Goal: Task Accomplishment & Management: Manage account settings

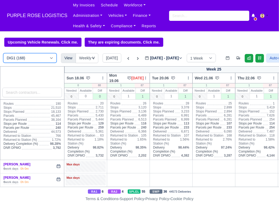
click at [43, 61] on select "DIG1 (168) DAK1 (1) GIMD (53)" at bounding box center [29, 58] width 53 height 10
select select "5"
click at [3, 54] on select "DIG1 (168) DAK1 (1) GIMD (53)" at bounding box center [29, 58] width 53 height 10
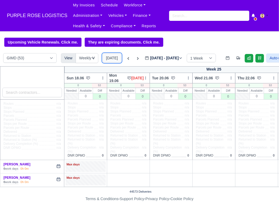
click at [114, 57] on button "[DATE]" at bounding box center [112, 57] width 19 height 9
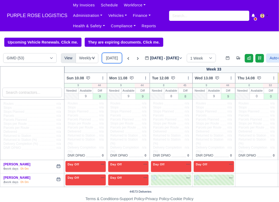
type input "[DATE]"
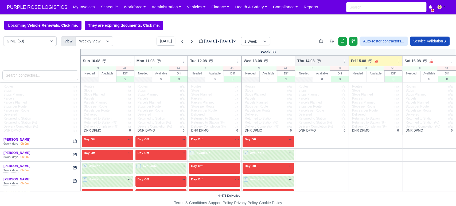
click at [278, 62] on icon at bounding box center [345, 61] width 4 height 4
click at [278, 73] on link "Bulk Status Change" at bounding box center [316, 71] width 60 height 10
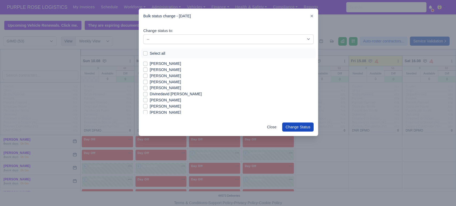
click at [158, 53] on label "Select all" at bounding box center [157, 53] width 15 height 6
click at [147, 53] on input "Select all" at bounding box center [145, 52] width 4 height 4
checkbox input "true"
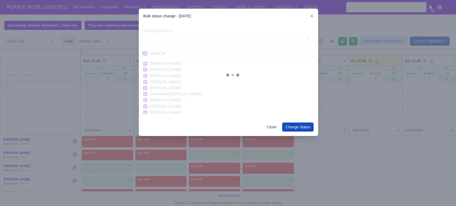
checkbox input "true"
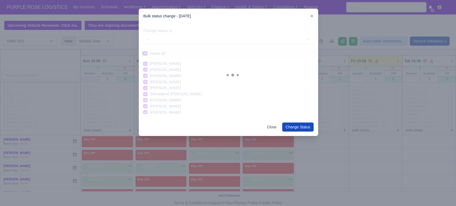
checkbox input "true"
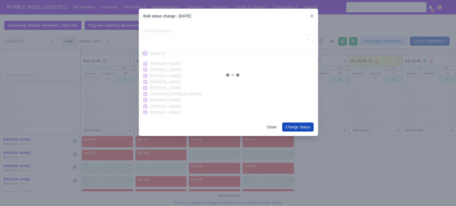
checkbox input "true"
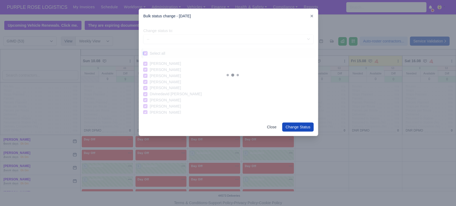
checkbox input "true"
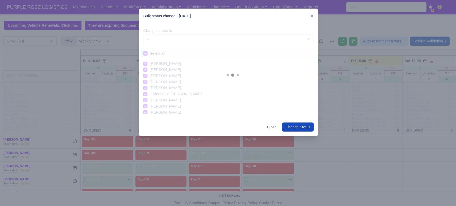
checkbox input "true"
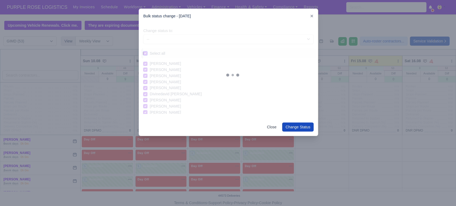
checkbox input "true"
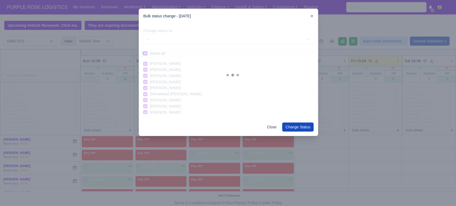
checkbox input "true"
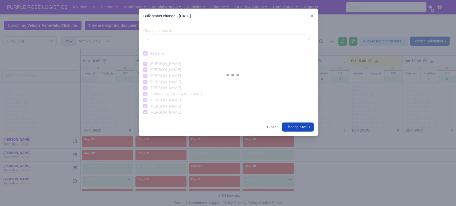
checkbox input "true"
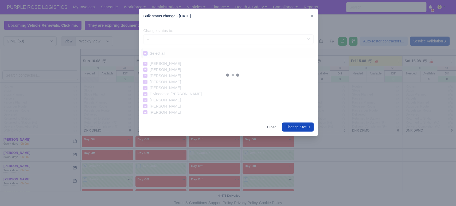
checkbox input "true"
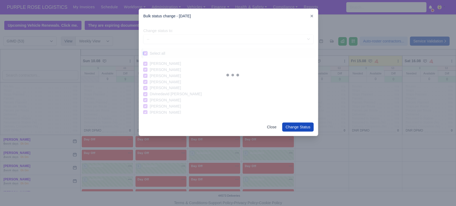
checkbox input "true"
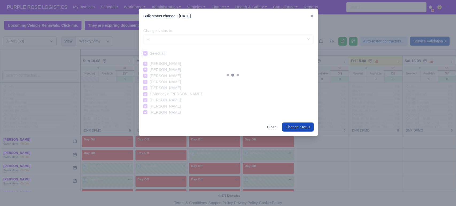
checkbox input "true"
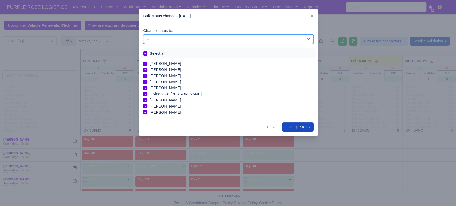
click at [204, 41] on select "-- Available Day Off Stand By Holiday In Office OSM Ridealong Nursery 1 Nursery…" at bounding box center [228, 39] width 170 height 10
select select "Day Off"
click at [143, 34] on select "-- Available Day Off Stand By Holiday In Office OSM Ridealong Nursery 1 Nursery…" at bounding box center [228, 39] width 170 height 10
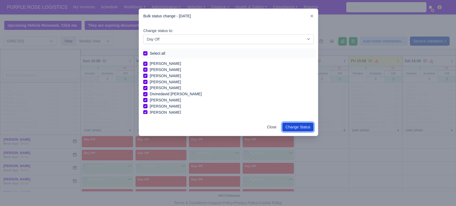
click at [278, 125] on button "Change Status" at bounding box center [298, 127] width 32 height 9
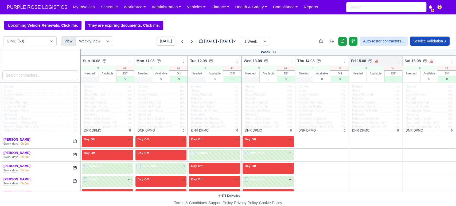
click at [278, 61] on div "Fri 15.08 Auto Assign Vehicle Bulk Status Change Auto-assign contractors Daily …" at bounding box center [375, 61] width 54 height 11
click at [278, 61] on icon at bounding box center [398, 61] width 4 height 4
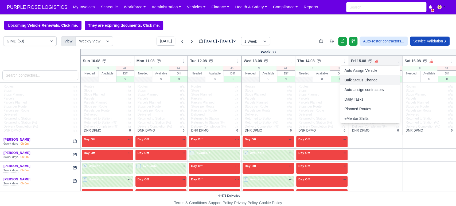
click at [278, 83] on link "Bulk Status Change" at bounding box center [370, 80] width 60 height 10
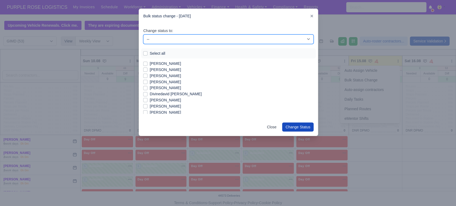
click at [158, 37] on select "-- Available Day Off Stand By Holiday In Office OSM Ridealong Nursery 1 Nursery…" at bounding box center [228, 39] width 170 height 10
select select "Day Off"
click at [143, 34] on select "-- Available Day Off Stand By Holiday In Office OSM Ridealong Nursery 1 Nursery…" at bounding box center [228, 39] width 170 height 10
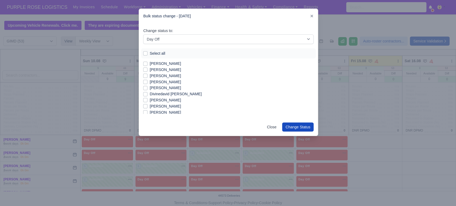
click at [150, 52] on label "Select all" at bounding box center [157, 53] width 15 height 6
click at [144, 52] on input "Select all" at bounding box center [145, 52] width 4 height 4
checkbox input "true"
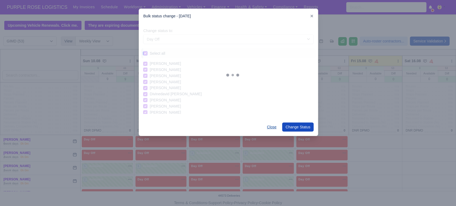
checkbox input "true"
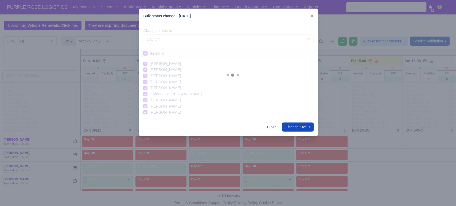
checkbox input "true"
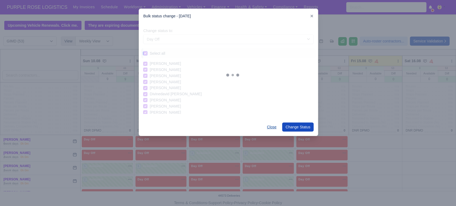
checkbox input "true"
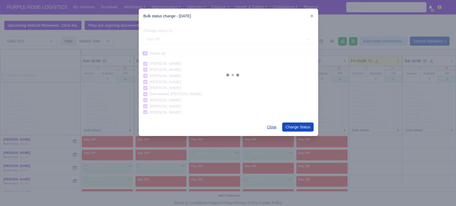
checkbox input "true"
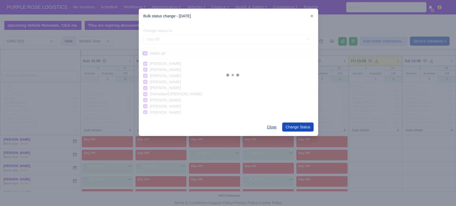
checkbox input "true"
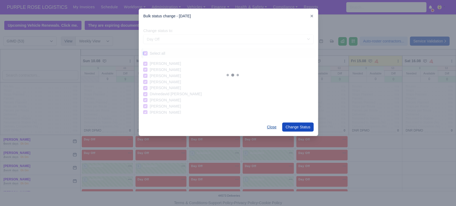
checkbox input "true"
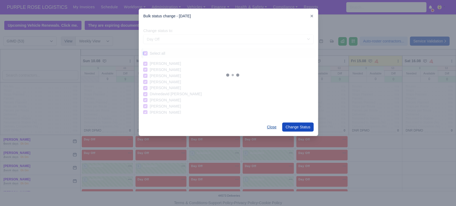
checkbox input "true"
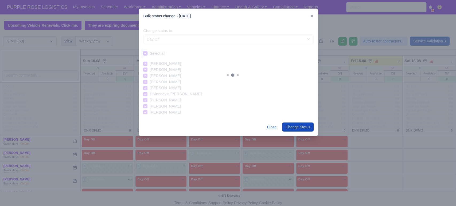
checkbox input "true"
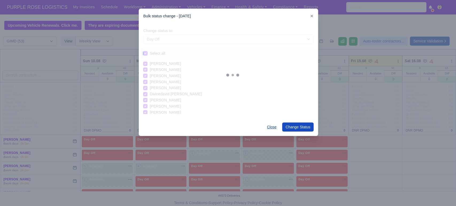
checkbox input "true"
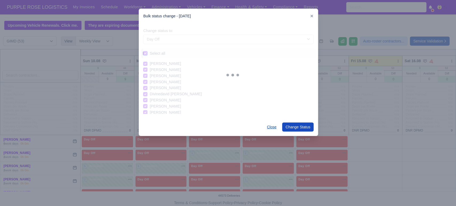
checkbox input "true"
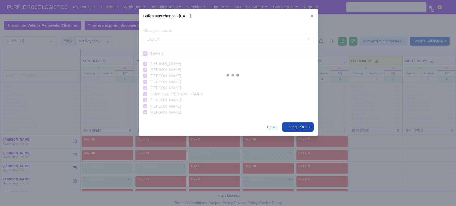
checkbox input "true"
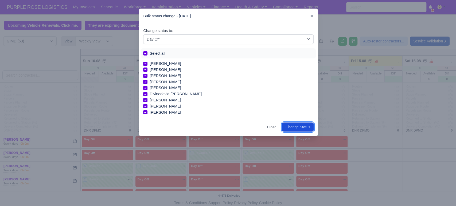
click at [278, 123] on button "Change Status" at bounding box center [298, 127] width 32 height 9
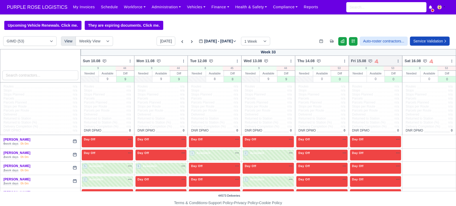
click at [278, 61] on icon at bounding box center [398, 61] width 4 height 4
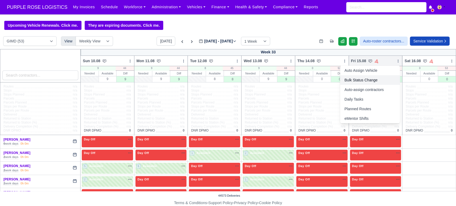
click at [278, 81] on link "Bulk Status Change" at bounding box center [370, 80] width 60 height 10
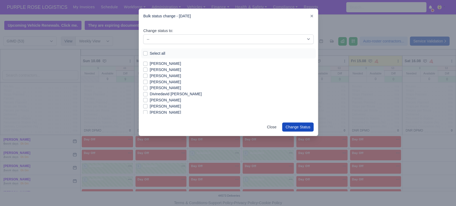
click at [158, 72] on label "[PERSON_NAME]" at bounding box center [165, 70] width 31 height 6
click at [147, 71] on input "[PERSON_NAME]" at bounding box center [145, 69] width 4 height 4
checkbox input "true"
click at [160, 79] on label "[PERSON_NAME]" at bounding box center [165, 82] width 31 height 6
click at [147, 79] on input "[PERSON_NAME]" at bounding box center [145, 81] width 4 height 4
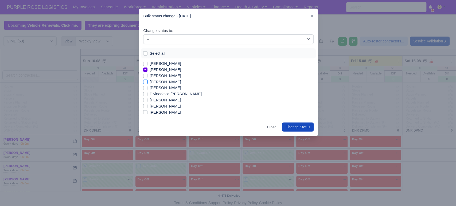
checkbox input "true"
click at [169, 65] on label "[PERSON_NAME]" at bounding box center [165, 64] width 31 height 6
click at [147, 65] on input "[PERSON_NAME]" at bounding box center [145, 63] width 4 height 4
checkbox input "true"
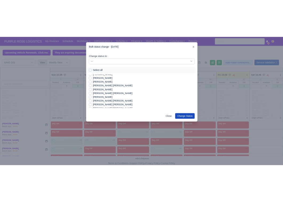
scroll to position [132, 0]
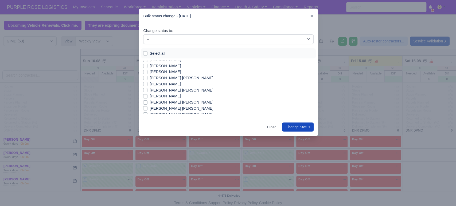
click at [175, 91] on label "[PERSON_NAME] [PERSON_NAME]" at bounding box center [182, 90] width 64 height 6
click at [147, 91] on input "[PERSON_NAME] [PERSON_NAME]" at bounding box center [145, 89] width 4 height 4
checkbox input "true"
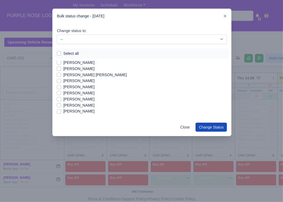
scroll to position [92, 0]
click at [79, 82] on label "[PERSON_NAME]" at bounding box center [78, 81] width 31 height 6
click at [61, 82] on input "[PERSON_NAME]" at bounding box center [59, 80] width 4 height 4
checkbox input "true"
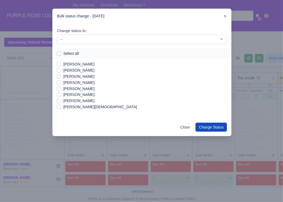
click at [79, 96] on label "[PERSON_NAME]" at bounding box center [78, 95] width 31 height 6
click at [61, 96] on input "[PERSON_NAME]" at bounding box center [59, 94] width 4 height 4
checkbox input "true"
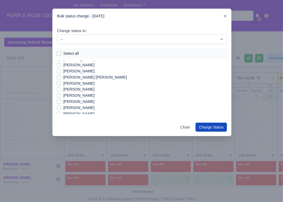
click at [68, 89] on label "[PERSON_NAME]" at bounding box center [78, 89] width 31 height 6
click at [61, 89] on input "[PERSON_NAME]" at bounding box center [59, 88] width 4 height 4
checkbox input "true"
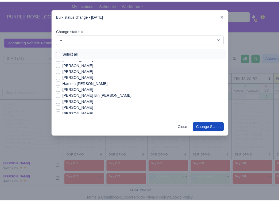
scroll to position [46, 0]
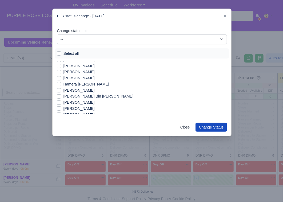
click at [76, 98] on label "[PERSON_NAME] Bin [PERSON_NAME]" at bounding box center [98, 96] width 70 height 6
click at [61, 97] on input "[PERSON_NAME] Bin [PERSON_NAME]" at bounding box center [59, 95] width 4 height 4
checkbox input "true"
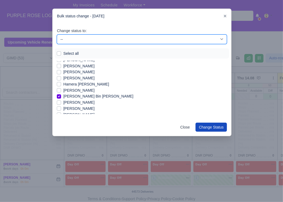
click at [156, 39] on select "-- Available Day Off Stand By Holiday In Office OSM Ridealong Nursery 1 Nursery…" at bounding box center [142, 39] width 170 height 10
select select "Available"
click at [57, 34] on select "-- Available Day Off Stand By Holiday In Office OSM Ridealong Nursery 1 Nursery…" at bounding box center [142, 39] width 170 height 10
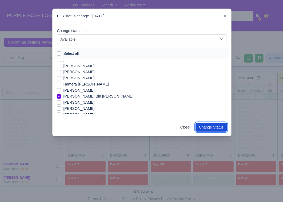
click at [214, 129] on button "Change Status" at bounding box center [212, 127] width 32 height 9
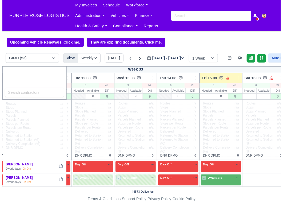
scroll to position [0, 81]
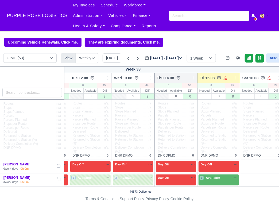
click at [193, 78] on icon at bounding box center [193, 78] width 4 height 4
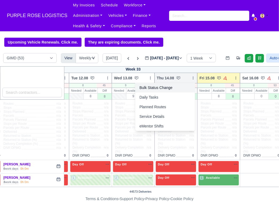
click at [162, 92] on link "Bulk Status Change" at bounding box center [165, 88] width 60 height 10
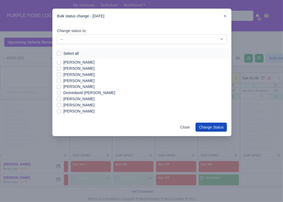
scroll to position [0, 0]
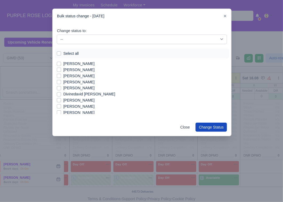
click at [64, 74] on label "[PERSON_NAME]" at bounding box center [78, 76] width 31 height 6
click at [61, 74] on input "[PERSON_NAME]" at bounding box center [59, 75] width 4 height 4
checkbox input "true"
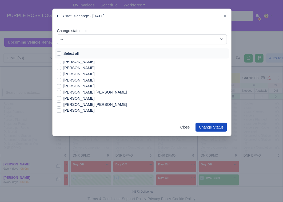
scroll to position [119, 0]
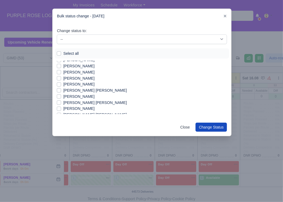
click at [73, 89] on label "[PERSON_NAME] [PERSON_NAME]" at bounding box center [95, 90] width 64 height 6
click at [61, 89] on input "[PERSON_NAME] [PERSON_NAME]" at bounding box center [59, 89] width 4 height 4
checkbox input "true"
click at [80, 85] on label "[PERSON_NAME]" at bounding box center [78, 84] width 31 height 6
click at [61, 85] on input "[PERSON_NAME]" at bounding box center [59, 83] width 4 height 4
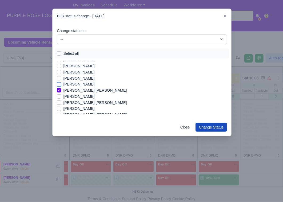
checkbox input "true"
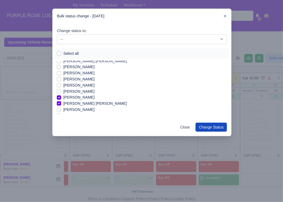
click at [77, 69] on label "[PERSON_NAME]" at bounding box center [78, 67] width 31 height 6
click at [61, 68] on input "[PERSON_NAME]" at bounding box center [59, 66] width 4 height 4
checkbox input "true"
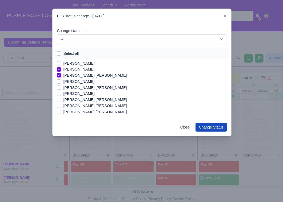
scroll to position [135, 0]
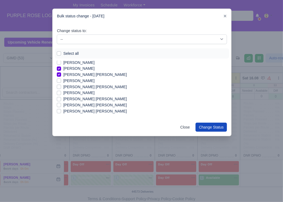
click at [99, 106] on label "[PERSON_NAME] [PERSON_NAME]" at bounding box center [95, 105] width 64 height 6
click at [61, 106] on input "[PERSON_NAME] [PERSON_NAME]" at bounding box center [59, 104] width 4 height 4
checkbox input "true"
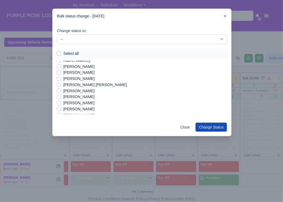
scroll to position [241, 0]
click at [75, 98] on label "[PERSON_NAME]" at bounding box center [78, 96] width 31 height 6
click at [61, 98] on input "[PERSON_NAME]" at bounding box center [59, 95] width 4 height 4
checkbox input "true"
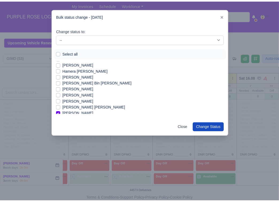
scroll to position [58, 0]
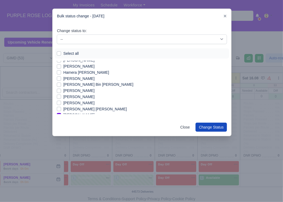
click at [73, 85] on label "[PERSON_NAME] Bin [PERSON_NAME]" at bounding box center [98, 84] width 70 height 6
click at [61, 85] on input "[PERSON_NAME] Bin [PERSON_NAME]" at bounding box center [59, 83] width 4 height 4
checkbox input "true"
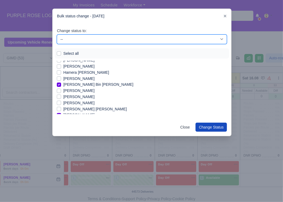
click at [132, 41] on select "-- Available Day Off Stand By Holiday In Office OSM Ridealong Nursery 1 Nursery…" at bounding box center [142, 39] width 170 height 10
select select "Available"
click at [57, 34] on select "-- Available Day Off Stand By Holiday In Office OSM Ridealong Nursery 1 Nursery…" at bounding box center [142, 39] width 170 height 10
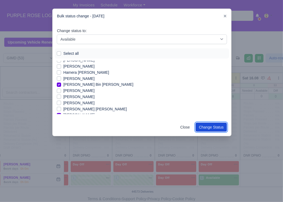
click at [207, 126] on button "Change Status" at bounding box center [212, 127] width 32 height 9
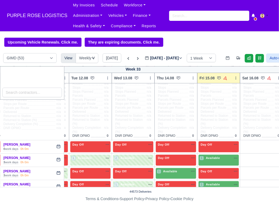
scroll to position [20, 81]
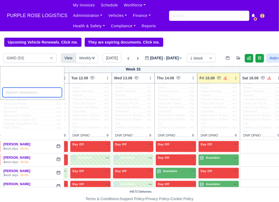
click at [38, 96] on input "search" at bounding box center [32, 93] width 60 height 10
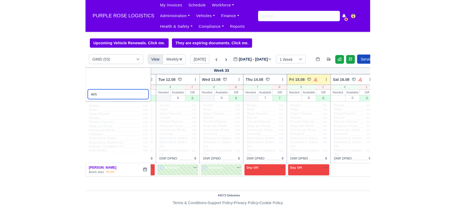
scroll to position [0, 81]
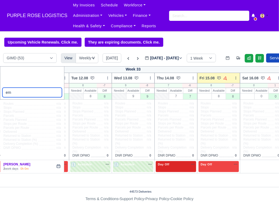
type input "ern"
click at [167, 163] on span "Day Off" at bounding box center [164, 164] width 14 height 4
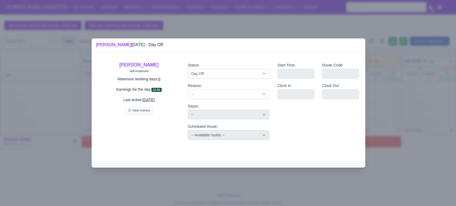
scroll to position [0, 0]
click at [234, 71] on select "Available Day Off Stand By Holiday Other Depot In Office OSM Ridealong Nursery …" at bounding box center [228, 74] width 81 height 10
select select "Available"
click at [188, 69] on select "Available Day Off Stand By Holiday Other Depot In Office OSM Ridealong Nursery …" at bounding box center [228, 74] width 81 height 10
select select
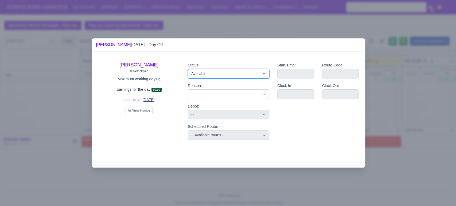
select select
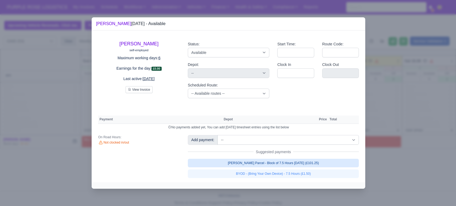
click at [253, 161] on link "[PERSON_NAME] Parcel - Block of 7.5 Hours [DATE] (£101.25)" at bounding box center [273, 163] width 171 height 9
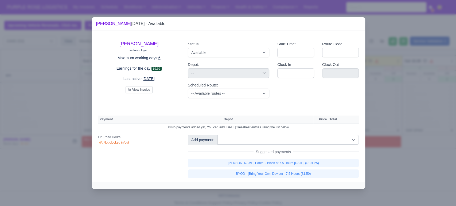
select select "5"
select select
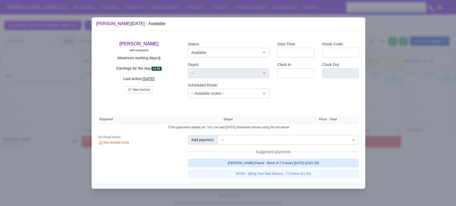
select select "5"
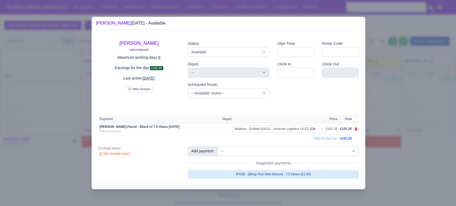
click at [253, 171] on link "BYOD - (Bring Your Own Device) - 7.5 Hours (£1.50)" at bounding box center [273, 174] width 171 height 9
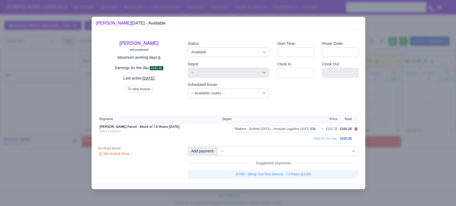
select select
select select "5"
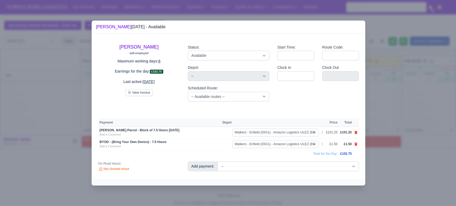
click at [278, 160] on div at bounding box center [228, 103] width 456 height 206
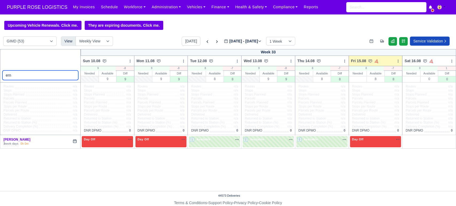
click at [73, 76] on input "ern" at bounding box center [40, 75] width 76 height 10
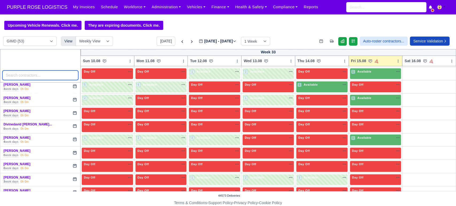
scroll to position [85, 0]
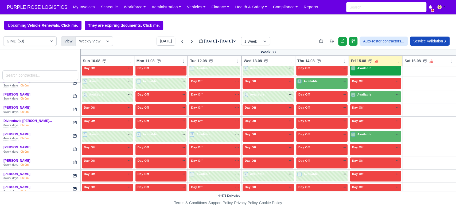
click at [278, 71] on div "1 Available na" at bounding box center [375, 69] width 49 height 6
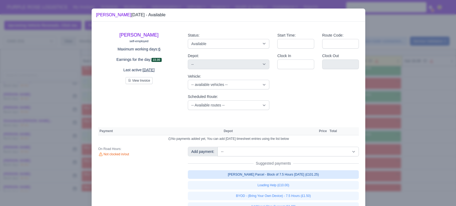
click at [251, 175] on link "[PERSON_NAME] Parcel - Block of 7.5 Hours [DATE] (£101.25)" at bounding box center [273, 174] width 171 height 9
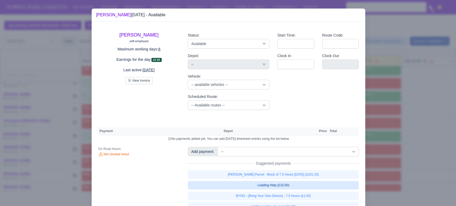
select select "5"
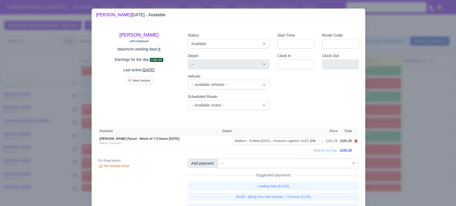
click at [253, 195] on link "BYOD - (Bring Your Own Device) - 7.5 Hours (£1.50)" at bounding box center [273, 197] width 171 height 9
select select "5"
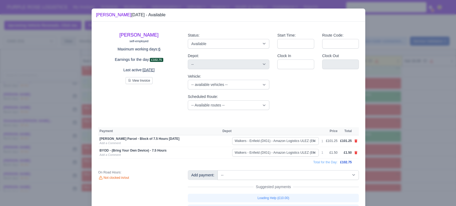
click at [278, 148] on div at bounding box center [228, 103] width 456 height 206
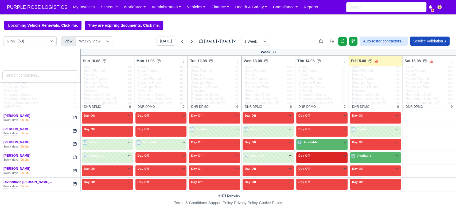
scroll to position [25, 0]
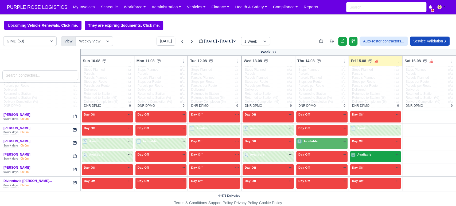
click at [278, 162] on div "1 Available" at bounding box center [375, 156] width 51 height 11
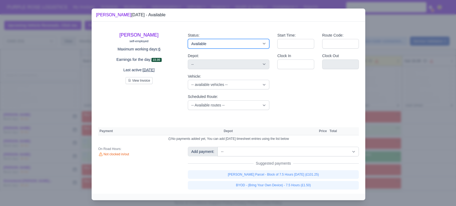
click at [250, 44] on select "Available Day Off Stand By Holiday Other Depot In Office OSM Ridealong Nursery …" at bounding box center [228, 44] width 81 height 10
select select "Day Off"
click at [188, 39] on select "Available Day Off Stand By Holiday Other Depot In Office OSM Ridealong Nursery …" at bounding box center [228, 44] width 81 height 10
select select "na"
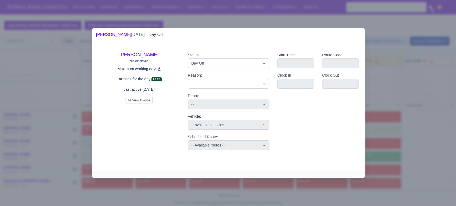
click at [278, 108] on div at bounding box center [228, 103] width 456 height 206
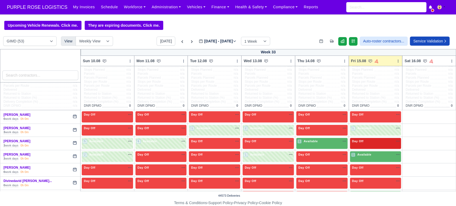
click at [278, 142] on span "Day Off" at bounding box center [358, 141] width 14 height 4
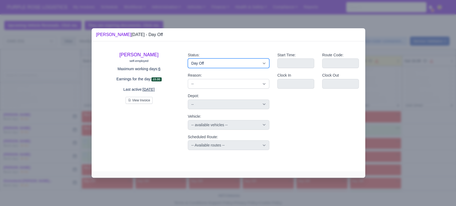
click at [199, 66] on select "Available Day Off Stand By Holiday Other Depot In Office OSM Ridealong Nursery …" at bounding box center [228, 63] width 81 height 10
select select "Available"
click at [188, 58] on select "Available Day Off Stand By Holiday Other Depot In Office OSM Ridealong Nursery …" at bounding box center [228, 63] width 81 height 10
select select
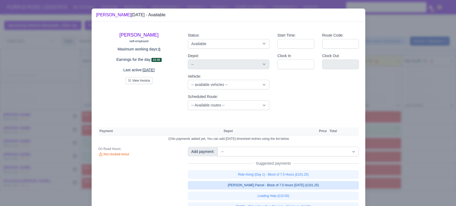
click at [257, 184] on link "[PERSON_NAME] Parcel - Block of 7.5 Hours [DATE] (£101.25)" at bounding box center [273, 185] width 171 height 9
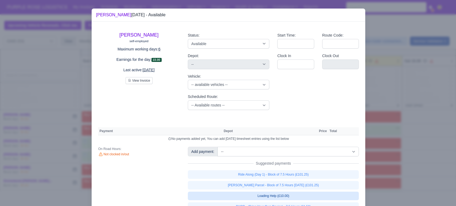
click at [258, 195] on link "Loading Help (£10.00)" at bounding box center [273, 196] width 171 height 9
select select "5"
select select
select select "5"
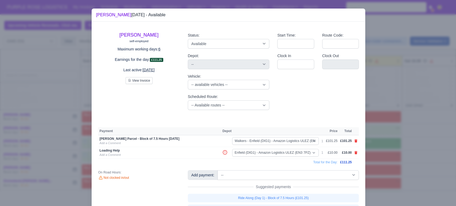
scroll to position [26, 0]
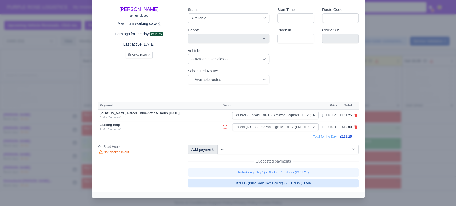
click at [267, 183] on link "BYOD - (Bring Your Own Device) - 7.5 Hours (£1.50)" at bounding box center [273, 183] width 171 height 9
select select
select select "5"
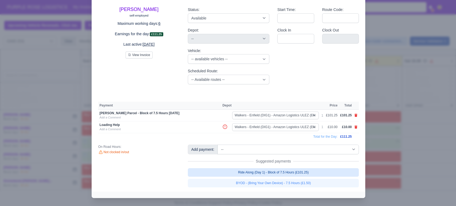
scroll to position [26, 0]
select select "5"
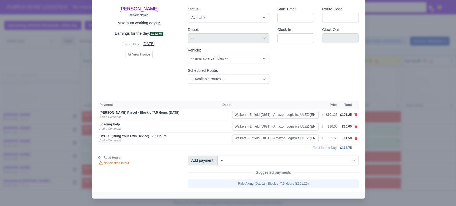
click at [278, 172] on div at bounding box center [228, 103] width 456 height 206
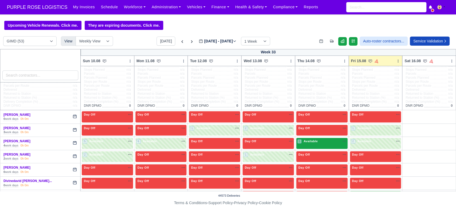
click at [278, 140] on div "1 Available na" at bounding box center [321, 141] width 49 height 5
click at [278, 145] on div "1 Available na" at bounding box center [321, 142] width 49 height 6
click at [278, 143] on div "1 Available na" at bounding box center [321, 141] width 49 height 5
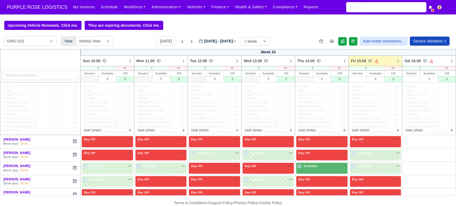
select select "5"
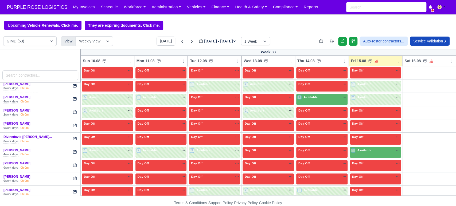
scroll to position [69, 0]
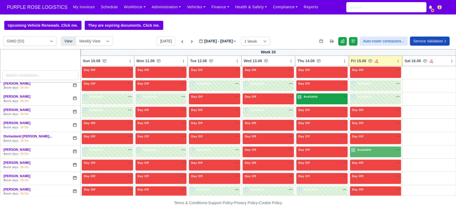
click at [320, 97] on div "1 Available na" at bounding box center [321, 97] width 49 height 5
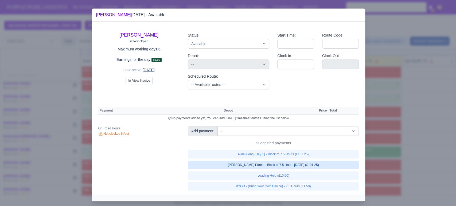
click at [258, 164] on link "[PERSON_NAME] Parcel - Block of 7.5 Hours [DATE] (£101.25)" at bounding box center [273, 165] width 171 height 9
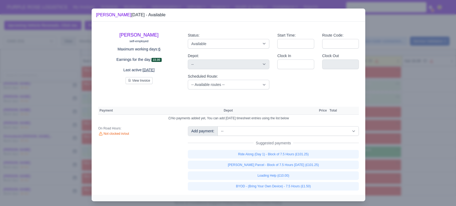
select select "5"
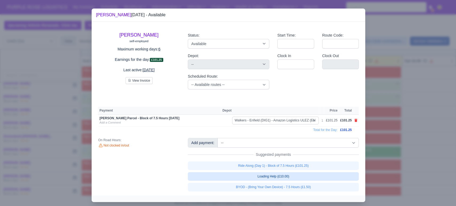
click at [260, 175] on link "Loading Help (£10.00)" at bounding box center [273, 176] width 171 height 9
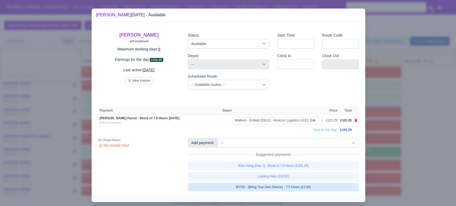
select select "5"
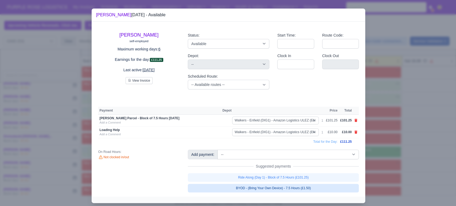
click at [268, 186] on link "BYOD - (Bring Your Own Device) - 7.5 Hours (£1.50)" at bounding box center [273, 188] width 171 height 9
select select "5"
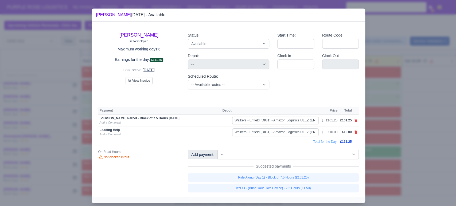
select select "5"
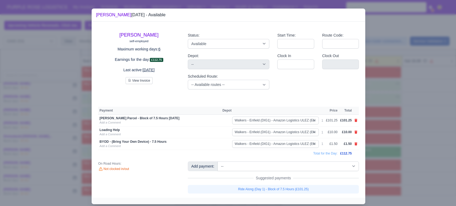
click at [411, 148] on div at bounding box center [228, 103] width 456 height 206
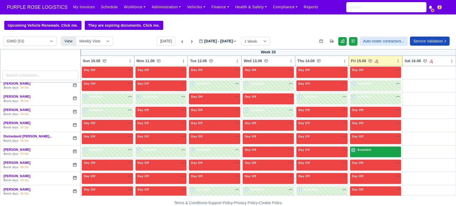
click at [364, 152] on div "1 Available" at bounding box center [361, 150] width 21 height 5
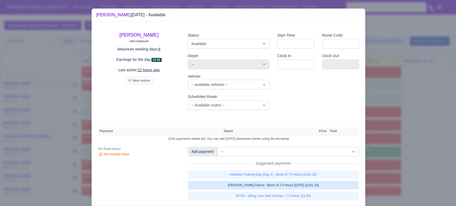
click at [266, 187] on link "[PERSON_NAME] Parcel - Block of 7.5 Hours [DATE] (£101.25)" at bounding box center [273, 185] width 171 height 9
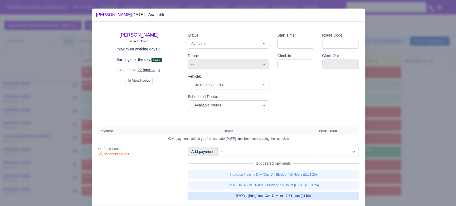
select select "5"
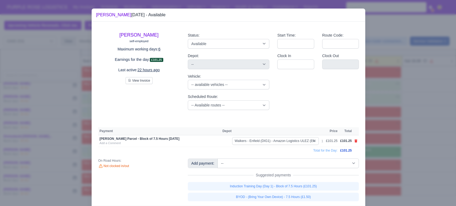
click at [266, 194] on link "BYOD - (Bring Your Own Device) - 7.5 Hours (£1.50)" at bounding box center [273, 197] width 171 height 9
select select "5"
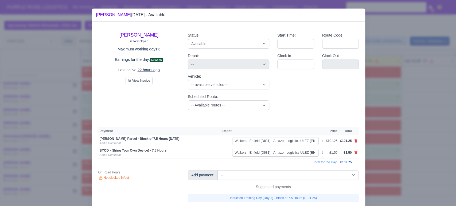
click at [407, 164] on div at bounding box center [228, 103] width 456 height 206
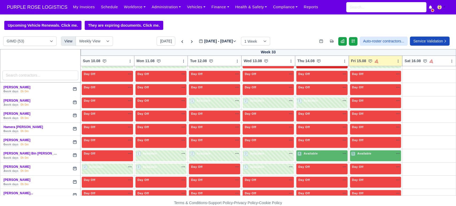
scroll to position [161, 0]
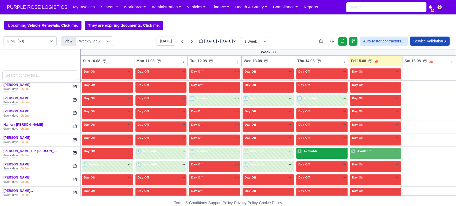
click at [324, 151] on div "4 Available na" at bounding box center [321, 151] width 49 height 5
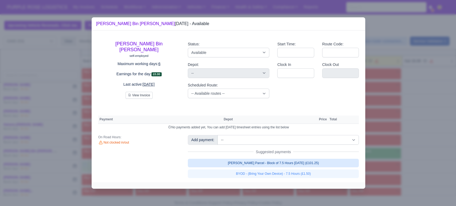
click at [274, 164] on link "[PERSON_NAME] Parcel - Block of 7.5 Hours [DATE] (£101.25)" at bounding box center [273, 163] width 171 height 9
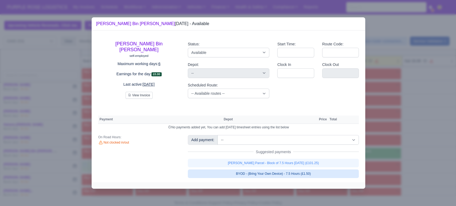
select select "5"
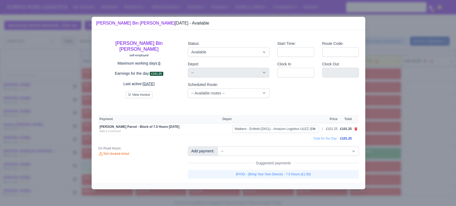
click at [277, 173] on link "BYOD - (Bring Your Own Device) - 7.5 Hours (£1.50)" at bounding box center [273, 174] width 171 height 9
select select "5"
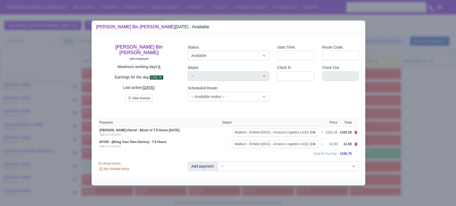
click at [387, 149] on div at bounding box center [228, 103] width 456 height 206
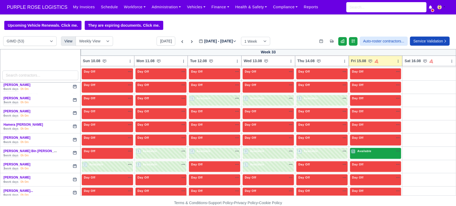
click at [368, 152] on div "5 Available" at bounding box center [361, 151] width 21 height 5
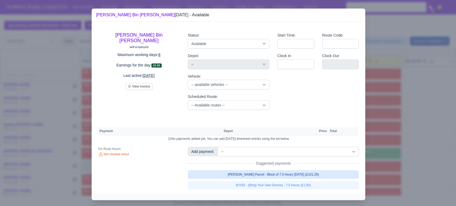
click at [263, 173] on link "[PERSON_NAME] Parcel - Block of 7.5 Hours [DATE] (£101.25)" at bounding box center [273, 174] width 171 height 9
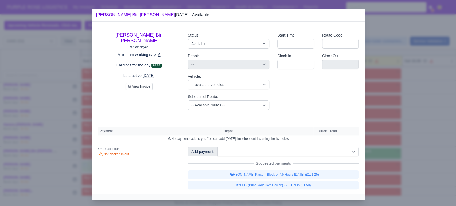
select select "5"
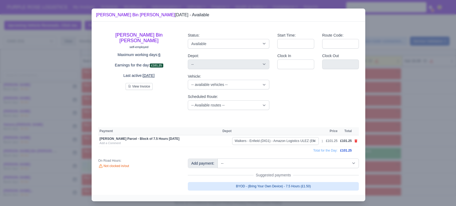
click at [262, 186] on link "BYOD - (Bring Your Own Device) - 7.5 Hours (£1.50)" at bounding box center [273, 186] width 171 height 9
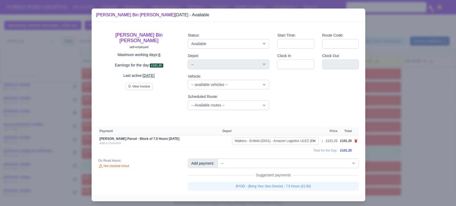
select select "5"
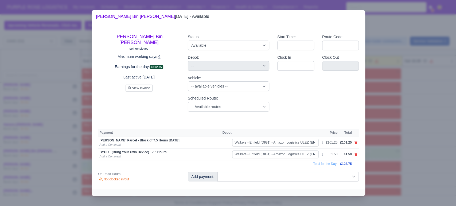
click at [388, 152] on div at bounding box center [228, 103] width 456 height 206
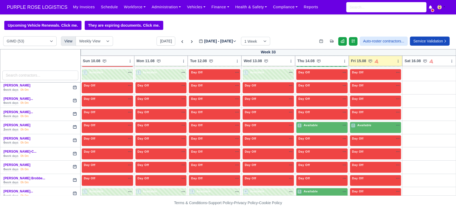
scroll to position [254, 0]
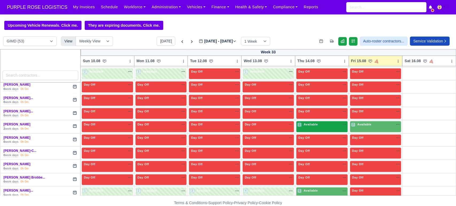
click at [316, 127] on div "1 Available na" at bounding box center [321, 125] width 49 height 6
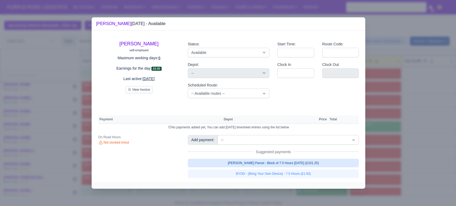
click at [280, 166] on link "[PERSON_NAME] Parcel - Block of 7.5 Hours [DATE] (£101.25)" at bounding box center [273, 163] width 171 height 9
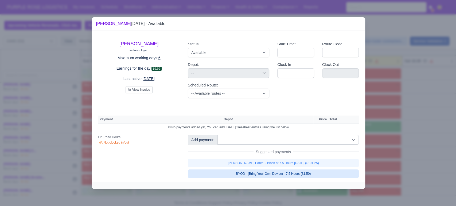
click at [272, 174] on link "BYOD - (Bring Your Own Device) - 7.5 Hours (£1.50)" at bounding box center [273, 174] width 171 height 9
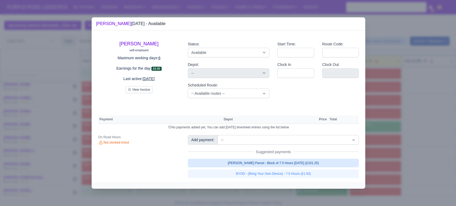
click at [302, 166] on link "[PERSON_NAME] Parcel - Block of 7.5 Hours [DATE] (£101.25)" at bounding box center [273, 163] width 171 height 9
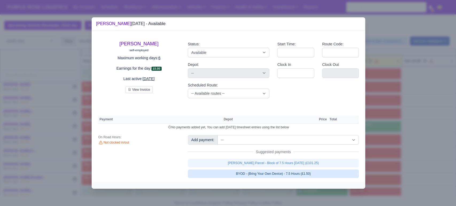
click at [304, 175] on link "BYOD - (Bring Your Own Device) - 7.5 Hours (£1.50)" at bounding box center [273, 174] width 171 height 9
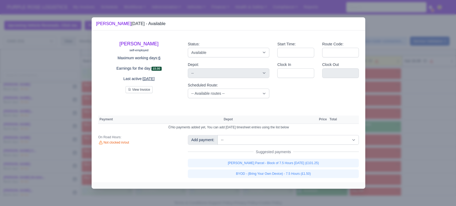
click at [359, 159] on div "Walker Parcel - Block of 7.5 Hours Apr 2025 (£101.25) BYOD - (Bring Your Own De…" at bounding box center [273, 168] width 171 height 19
click at [383, 159] on div at bounding box center [228, 103] width 456 height 206
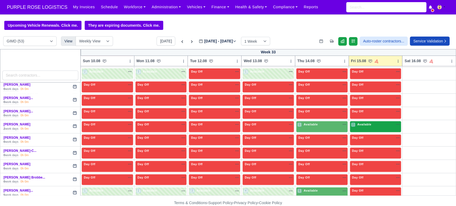
click at [372, 125] on div "2 Available na" at bounding box center [375, 124] width 49 height 5
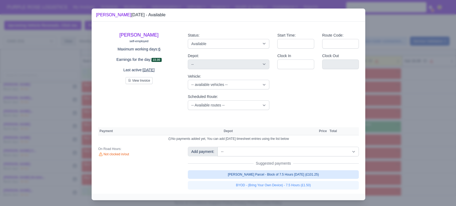
click at [273, 172] on link "[PERSON_NAME] Parcel - Block of 7.5 Hours [DATE] (£101.25)" at bounding box center [273, 174] width 171 height 9
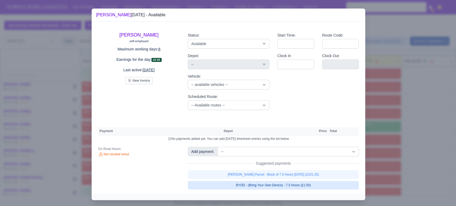
click at [272, 185] on link "BYOD - (Bring Your Own Device) - 7.5 Hours (£1.50)" at bounding box center [273, 185] width 171 height 9
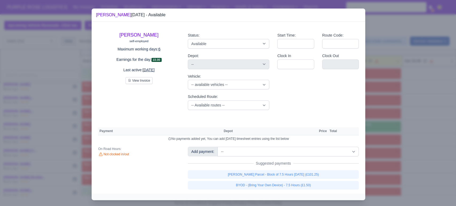
select select "5"
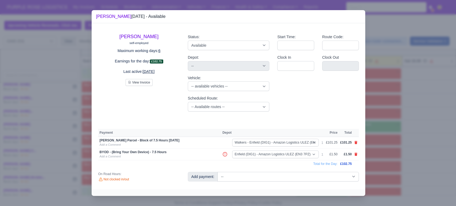
click at [377, 167] on div at bounding box center [228, 103] width 456 height 206
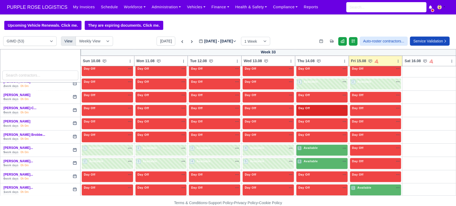
scroll to position [298, 0]
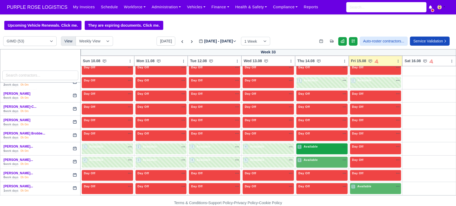
click at [311, 147] on span "Available" at bounding box center [310, 147] width 16 height 4
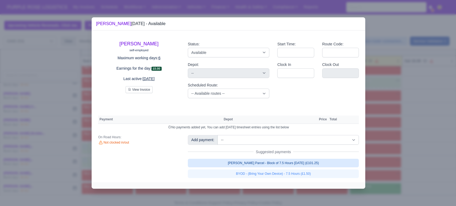
click at [260, 164] on link "[PERSON_NAME] Parcel - Block of 7.5 Hours [DATE] (£101.25)" at bounding box center [273, 163] width 171 height 9
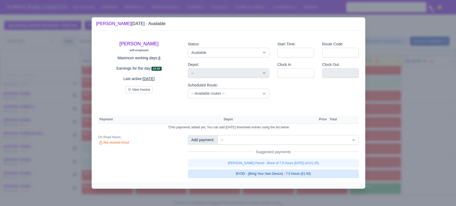
select select "5"
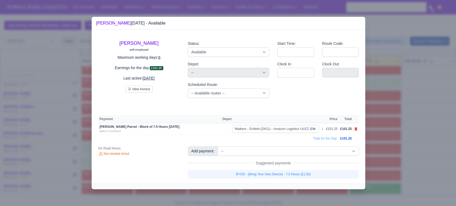
click at [383, 159] on div at bounding box center [228, 103] width 456 height 206
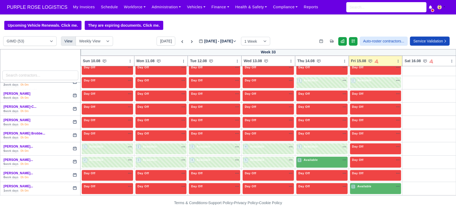
click at [315, 154] on td "5 Available" at bounding box center [322, 148] width 54 height 13
click at [316, 158] on div "6 Available na" at bounding box center [321, 160] width 49 height 5
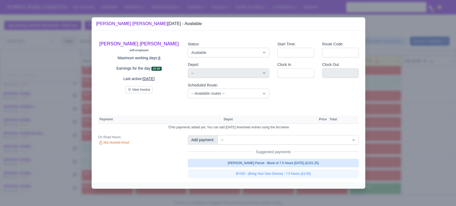
click at [263, 160] on link "[PERSON_NAME] Parcel - Block of 7.5 Hours [DATE] (£101.25)" at bounding box center [273, 163] width 171 height 9
select select "5"
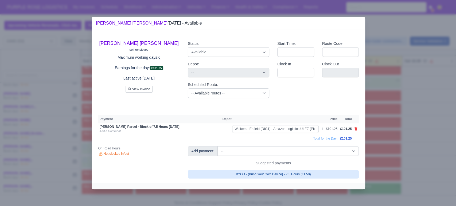
click at [269, 171] on link "BYOD - (Bring Your Own Device) - 7.5 Hours (£1.50)" at bounding box center [273, 174] width 171 height 9
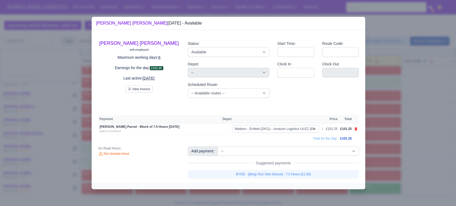
select select "5"
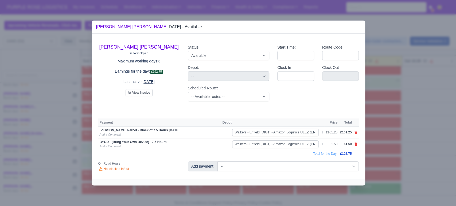
click at [382, 161] on div at bounding box center [228, 103] width 456 height 206
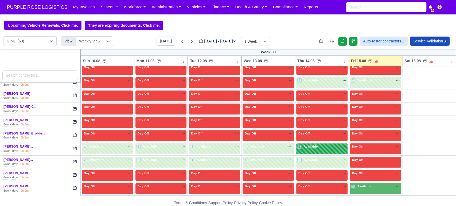
click at [309, 150] on div "5 Available" at bounding box center [321, 148] width 51 height 11
select select "5"
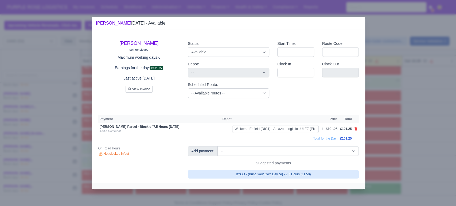
click at [329, 172] on link "BYOD - (Bring Your Own Device) - 7.5 Hours (£1.50)" at bounding box center [273, 174] width 171 height 9
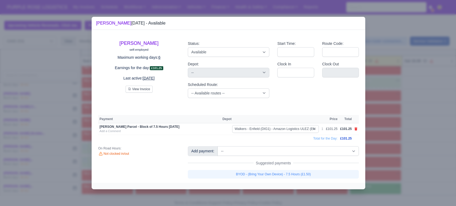
select select "5"
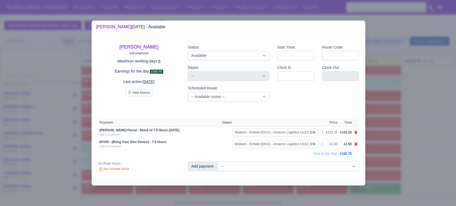
click at [394, 158] on div at bounding box center [228, 103] width 456 height 206
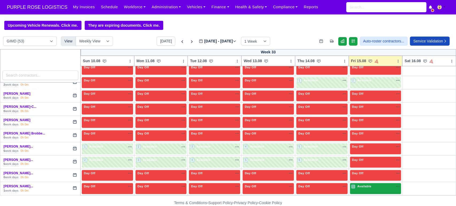
click at [371, 187] on div "1 Available na" at bounding box center [375, 186] width 49 height 5
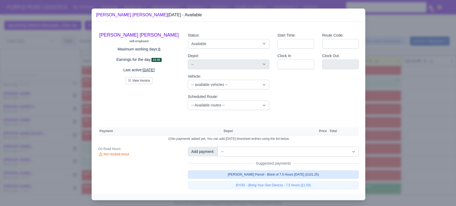
click at [283, 175] on link "[PERSON_NAME] Parcel - Block of 7.5 Hours [DATE] (£101.25)" at bounding box center [273, 174] width 171 height 9
select select "5"
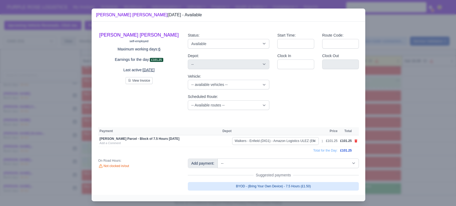
click at [285, 185] on link "BYOD - (Bring Your Own Device) - 7.5 Hours (£1.50)" at bounding box center [273, 186] width 171 height 9
select select "5"
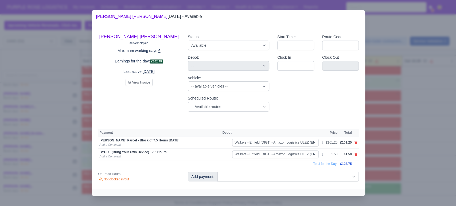
click at [434, 167] on div at bounding box center [228, 103] width 456 height 206
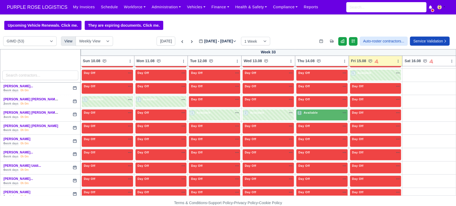
scroll to position [415, 0]
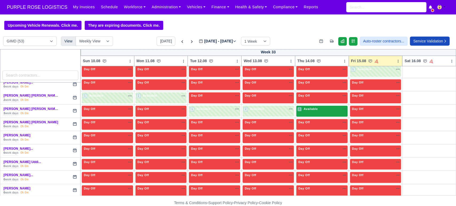
click at [307, 111] on div "3 Available na" at bounding box center [321, 110] width 49 height 6
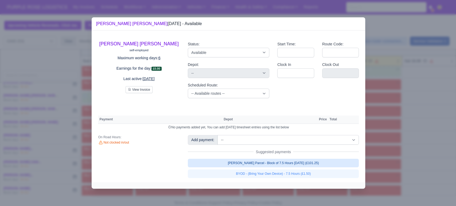
click at [276, 161] on link "[PERSON_NAME] Parcel - Block of 7.5 Hours [DATE] (£101.25)" at bounding box center [273, 163] width 171 height 9
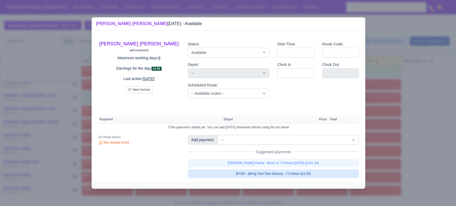
select select "5"
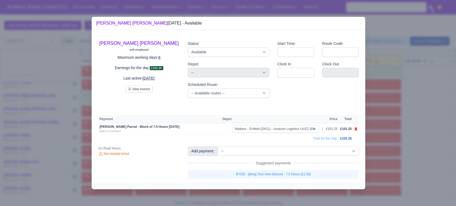
click at [279, 174] on link "BYOD - (Bring Your Own Device) - 7.5 Hours (£1.50)" at bounding box center [273, 174] width 171 height 9
select select "5"
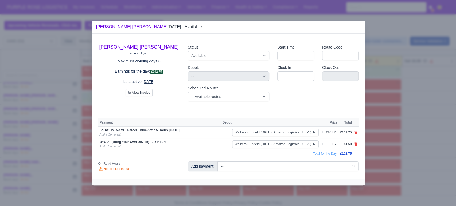
click at [377, 123] on div at bounding box center [228, 103] width 456 height 206
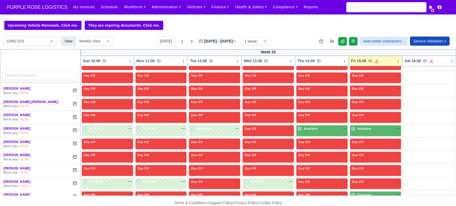
scroll to position [608, 0]
click at [312, 129] on div "1 Available na" at bounding box center [321, 129] width 49 height 6
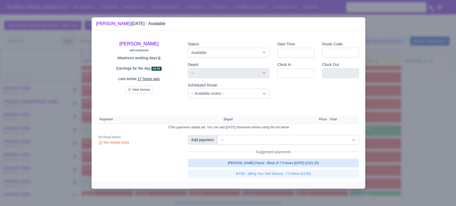
click at [265, 167] on link "[PERSON_NAME] Parcel - Block of 7.5 Hours [DATE] (£101.25)" at bounding box center [273, 163] width 171 height 9
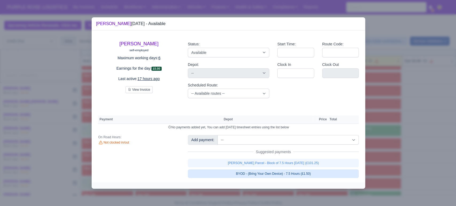
select select "5"
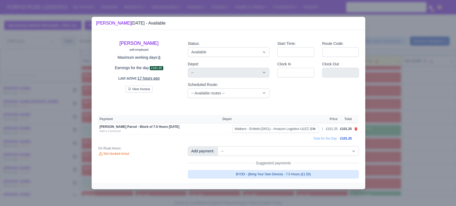
click at [266, 172] on link "BYOD - (Bring Your Own Device) - 7.5 Hours (£1.50)" at bounding box center [273, 174] width 171 height 9
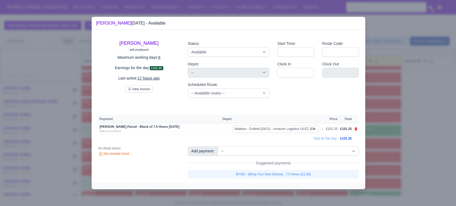
select select "5"
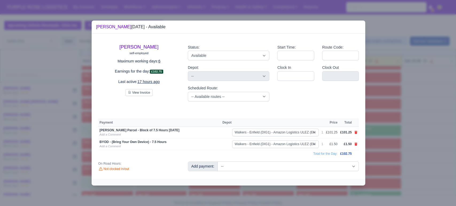
click at [380, 134] on div at bounding box center [228, 103] width 456 height 206
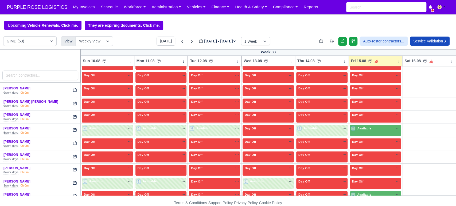
click at [374, 129] on div "2 Available na" at bounding box center [375, 129] width 49 height 6
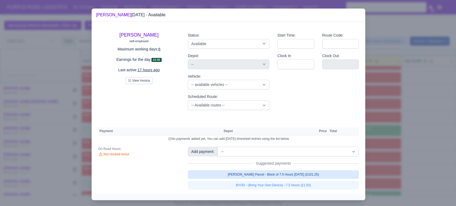
click at [289, 174] on link "[PERSON_NAME] Parcel - Block of 7.5 Hours [DATE] (£101.25)" at bounding box center [273, 174] width 171 height 9
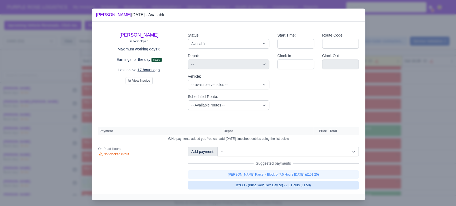
select select "5"
click at [280, 179] on link "[PERSON_NAME] Parcel - Block of 7.5 Hours [DATE] (£101.25)" at bounding box center [273, 174] width 171 height 9
select select "5"
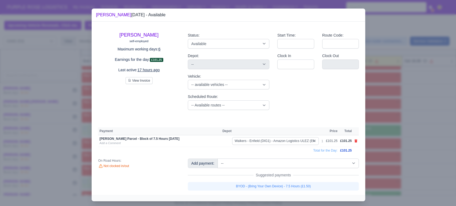
select select "5"
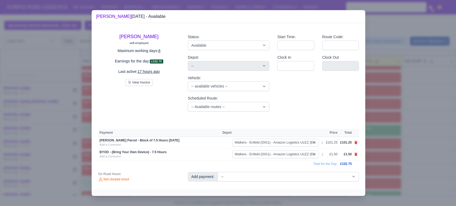
click at [400, 168] on div at bounding box center [228, 103] width 456 height 206
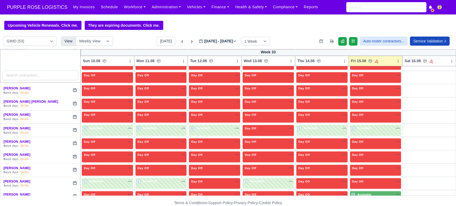
scroll to position [639, 0]
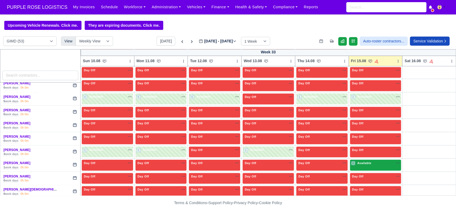
click at [375, 162] on div "1 Available na" at bounding box center [375, 163] width 49 height 5
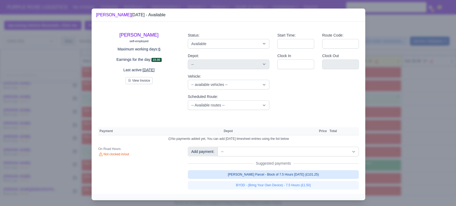
click at [284, 174] on link "[PERSON_NAME] Parcel - Block of 7.5 Hours [DATE] (£101.25)" at bounding box center [273, 174] width 171 height 9
select select "5"
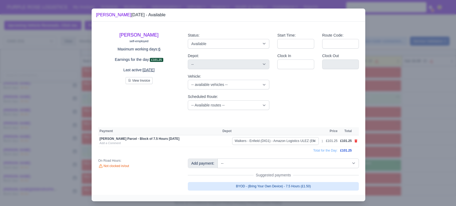
click at [277, 184] on link "BYOD - (Bring Your Own Device) - 7.5 Hours (£1.50)" at bounding box center [273, 186] width 171 height 9
select select "5"
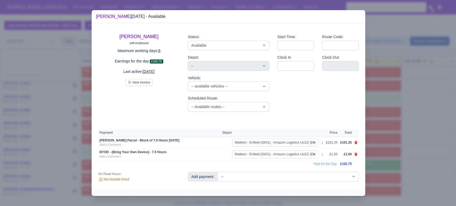
click at [392, 150] on div at bounding box center [228, 103] width 456 height 206
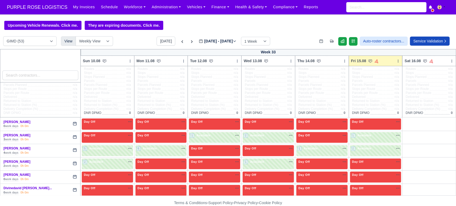
scroll to position [0, 0]
